Goal: Transaction & Acquisition: Purchase product/service

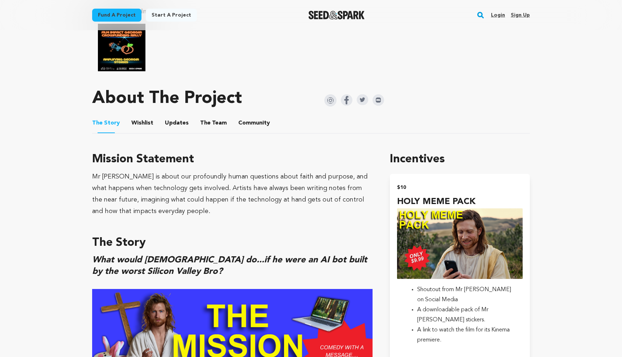
scroll to position [377, 0]
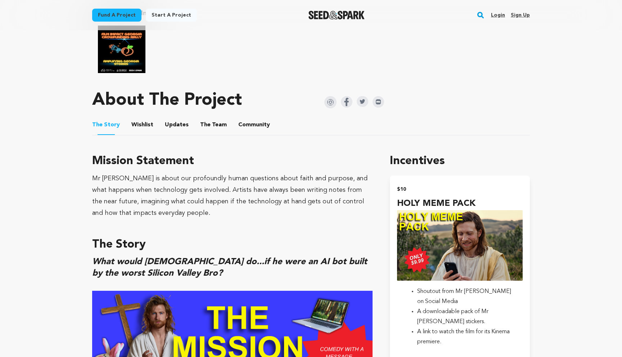
click at [246, 124] on button "Community" at bounding box center [254, 126] width 17 height 17
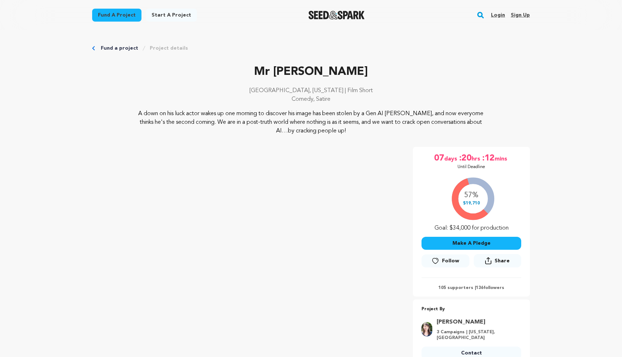
click at [500, 15] on link "Login" at bounding box center [498, 15] width 14 height 12
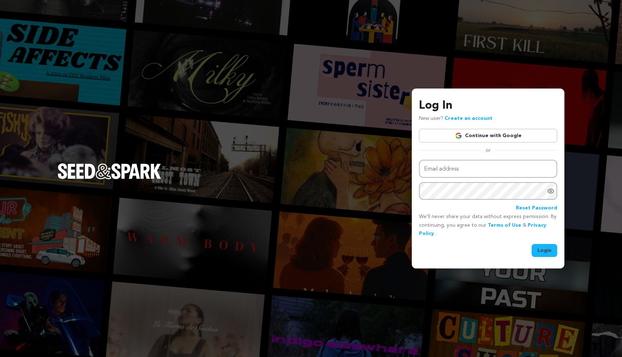
click at [478, 135] on link "Continue with Google" at bounding box center [488, 136] width 138 height 14
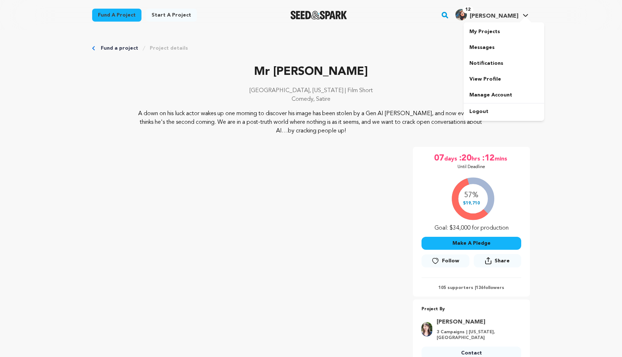
click at [467, 17] on img "Max S.'s Profile" at bounding box center [462, 15] width 12 height 12
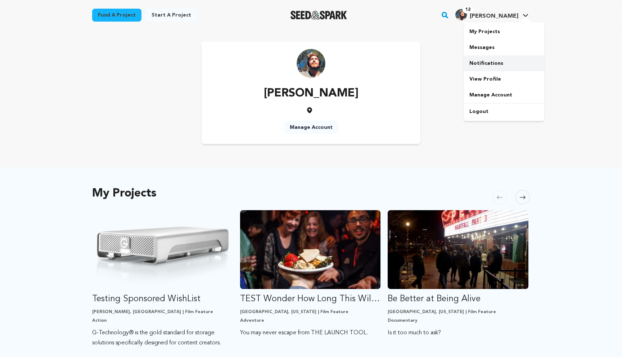
click at [491, 57] on link "Notifications" at bounding box center [504, 63] width 81 height 16
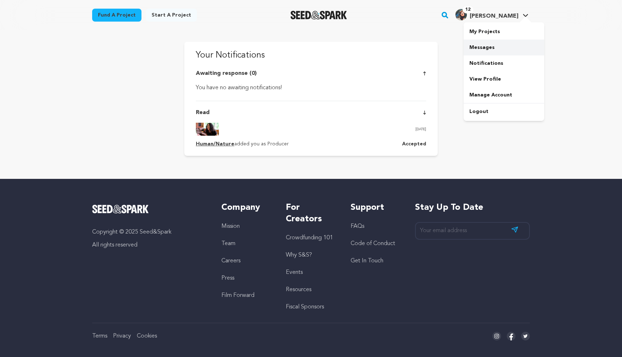
click at [491, 45] on link "Messages" at bounding box center [504, 48] width 81 height 16
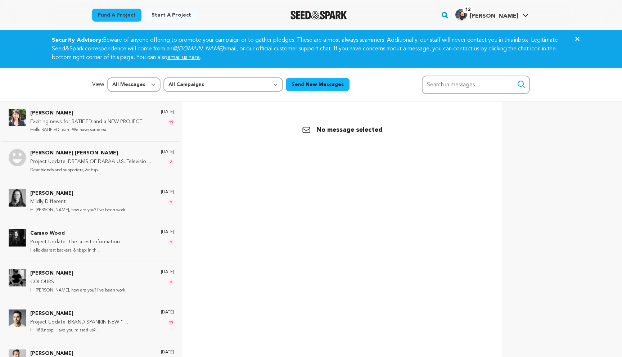
click at [577, 40] on icon at bounding box center [578, 39] width 4 height 4
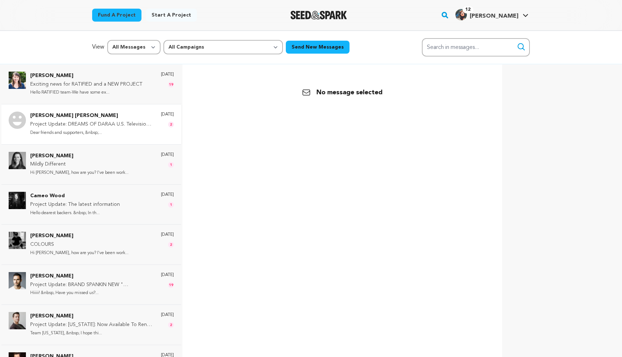
click at [119, 135] on p "Dear friends and supporters, &nbsp;..." at bounding box center [92, 133] width 124 height 8
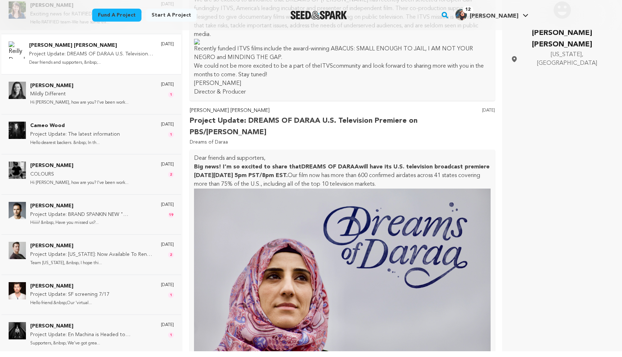
scroll to position [418, 0]
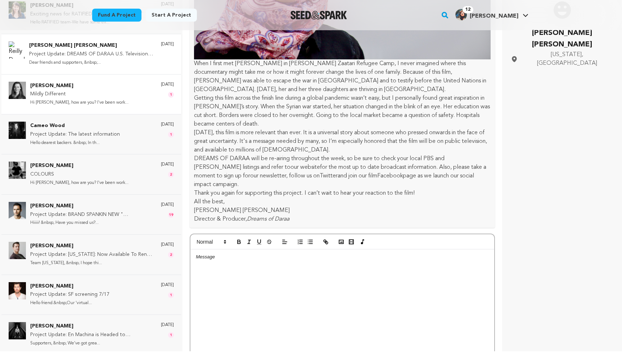
click at [121, 96] on div "Anna Czarska Mildly Different Hi Max, how are you? I've been work... 4 years ag…" at bounding box center [102, 94] width 144 height 25
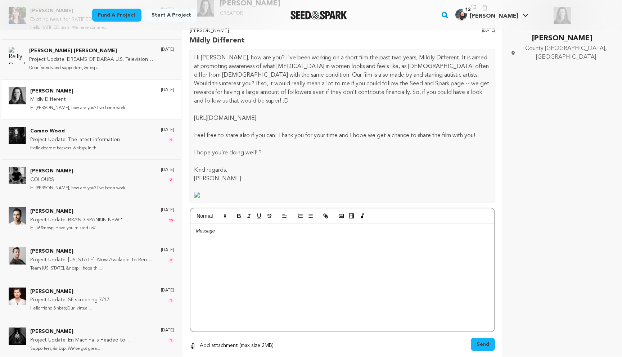
scroll to position [0, 0]
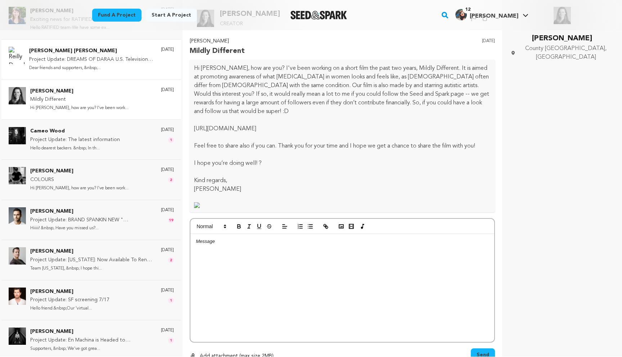
click at [114, 65] on p "Dear friends and supporters, &nbsp;..." at bounding box center [91, 68] width 125 height 8
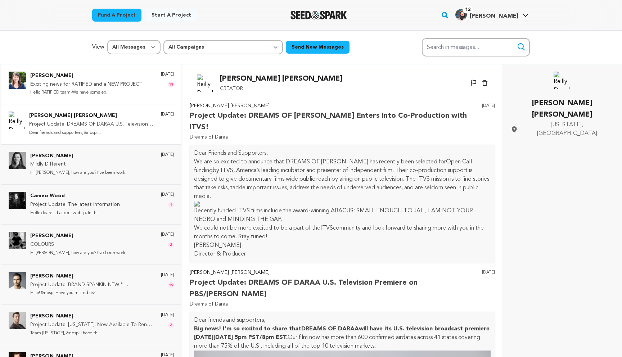
click at [104, 87] on p "Exciting news for RATIFIED and a NEW PROJECT" at bounding box center [86, 84] width 112 height 9
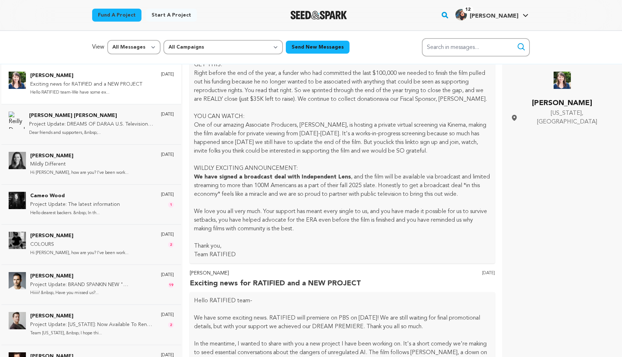
scroll to position [6746, 0]
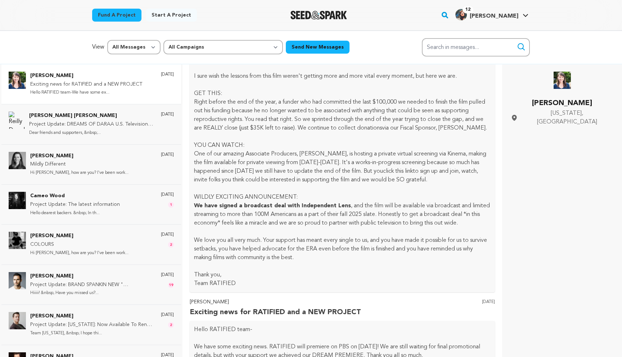
click at [319, 19] on div at bounding box center [319, 15] width 100 height 19
click at [318, 14] on img "Seed&Spark Homepage" at bounding box center [319, 15] width 57 height 9
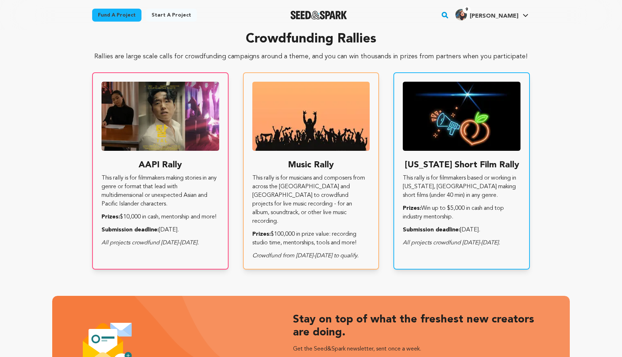
scroll to position [1507, 0]
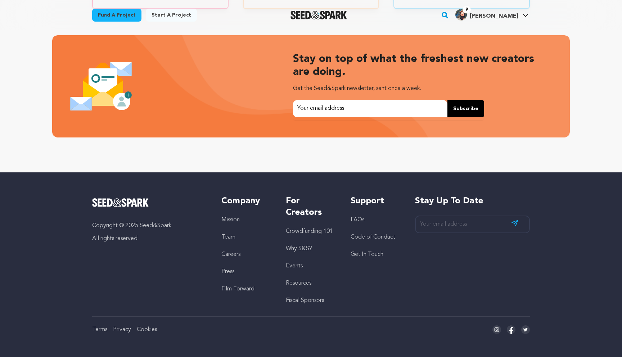
click at [359, 255] on link "Get In Touch" at bounding box center [367, 255] width 33 height 6
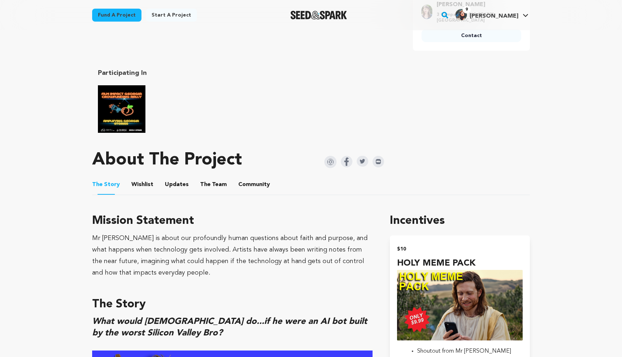
scroll to position [319, 0]
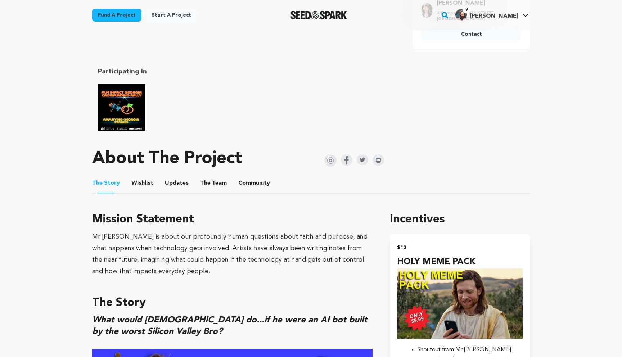
click at [255, 183] on button "Community" at bounding box center [254, 184] width 17 height 17
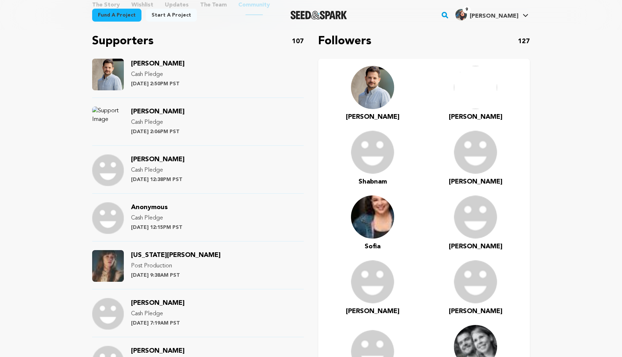
scroll to position [499, 0]
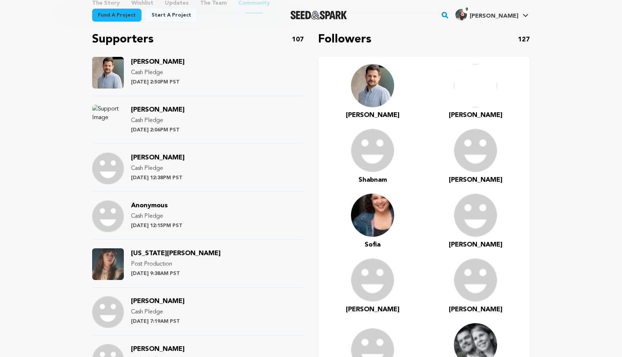
click at [82, 192] on div "Fund a project Project details Mr Jesus Atlanta, Georgia | Film Short Comedy, S…" at bounding box center [311, 54] width 461 height 1047
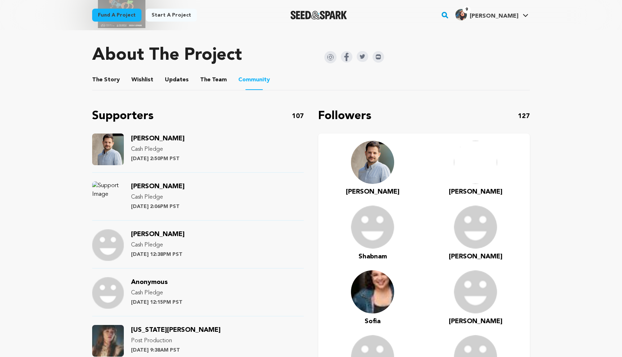
scroll to position [416, 0]
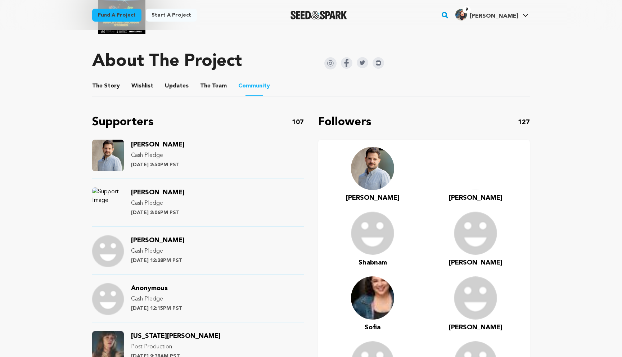
click at [102, 81] on button "The Story" at bounding box center [106, 87] width 17 height 17
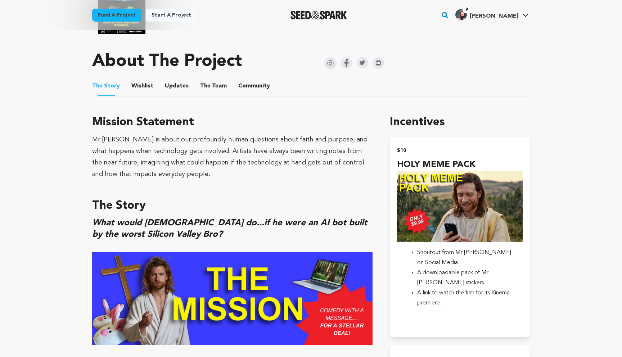
click at [147, 87] on button "Wishlist" at bounding box center [142, 87] width 17 height 17
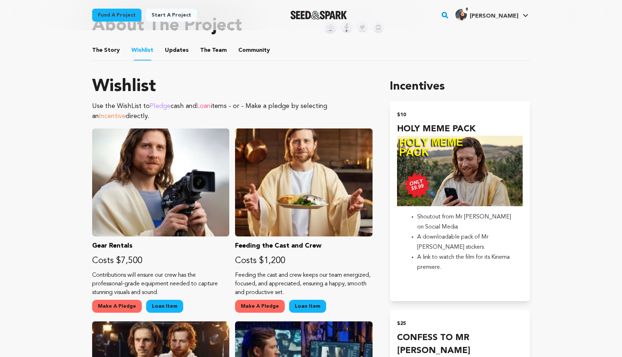
scroll to position [516, 0]
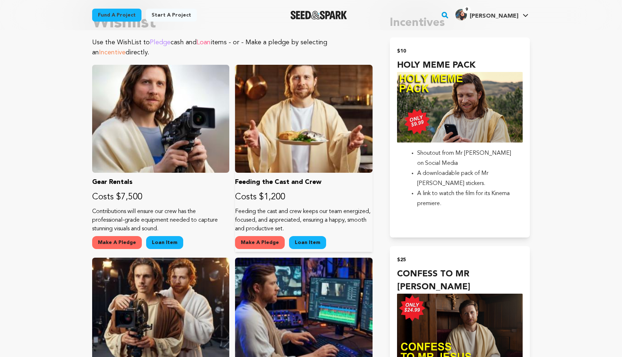
click at [272, 243] on button "Make A Pledge" at bounding box center [260, 242] width 50 height 13
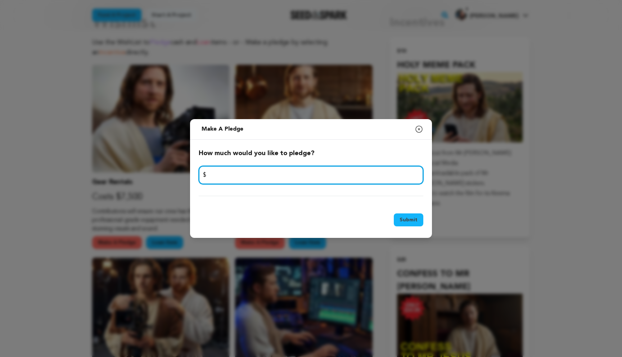
click at [290, 177] on input "number" at bounding box center [311, 175] width 225 height 18
type input "20"
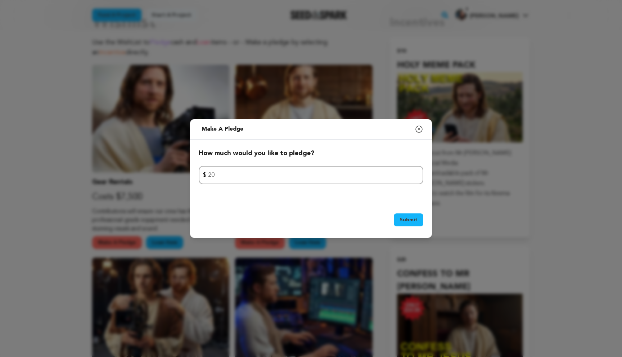
click at [405, 219] on button "Submit" at bounding box center [409, 220] width 30 height 13
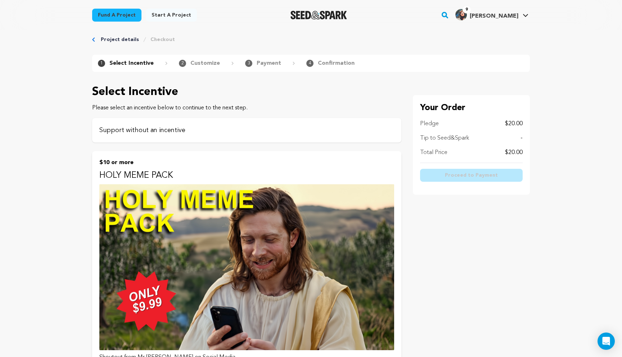
click at [379, 132] on p "Support without an incentive" at bounding box center [246, 130] width 295 height 10
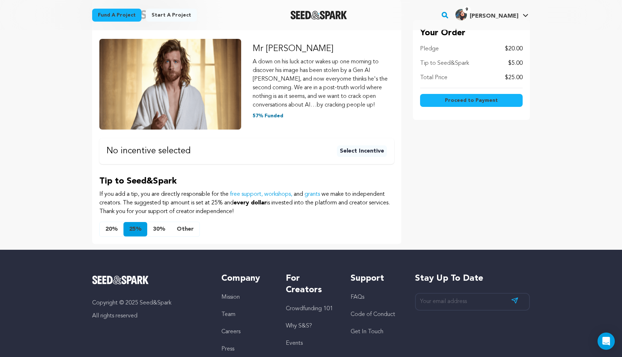
scroll to position [105, 0]
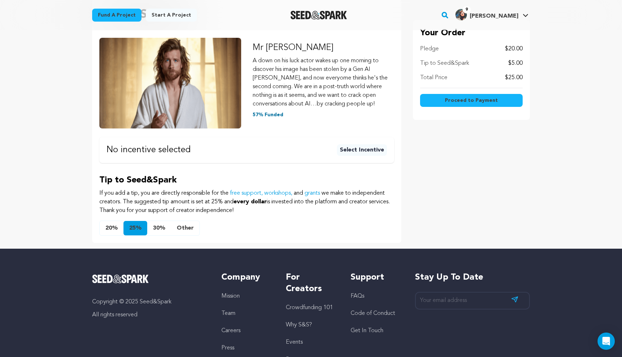
click at [184, 230] on button "Other" at bounding box center [185, 228] width 28 height 14
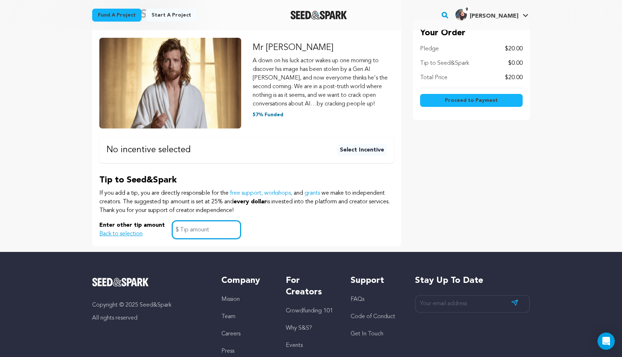
click at [193, 234] on input "text" at bounding box center [206, 230] width 69 height 18
type input "1"
type input "2"
click at [267, 235] on div "Enter other tip amount Back to selection 2 $" at bounding box center [246, 230] width 295 height 18
click at [470, 99] on span "Proceed to Payment" at bounding box center [471, 100] width 53 height 7
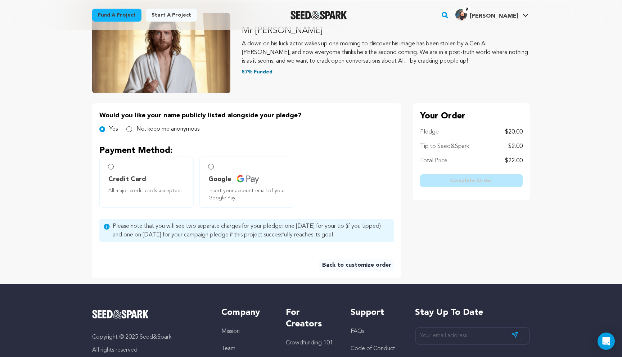
scroll to position [80, 0]
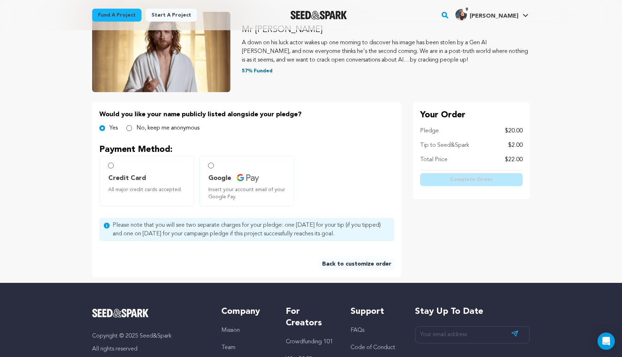
click at [115, 175] on span "Credit Card" at bounding box center [127, 178] width 38 height 10
radio input "true"
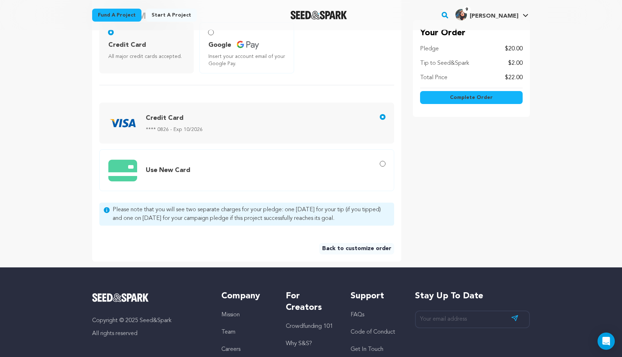
scroll to position [214, 0]
click at [452, 102] on button "Complete Order" at bounding box center [471, 97] width 103 height 13
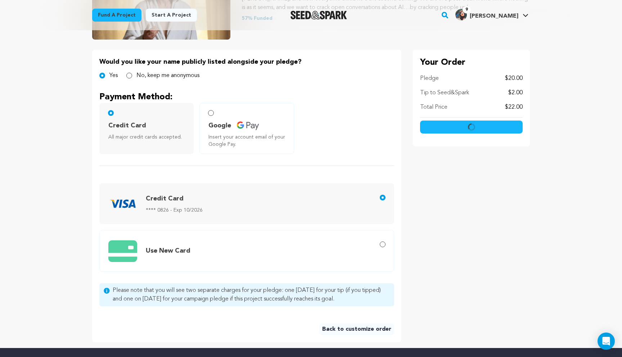
scroll to position [131, 0]
